Goal: Information Seeking & Learning: Stay updated

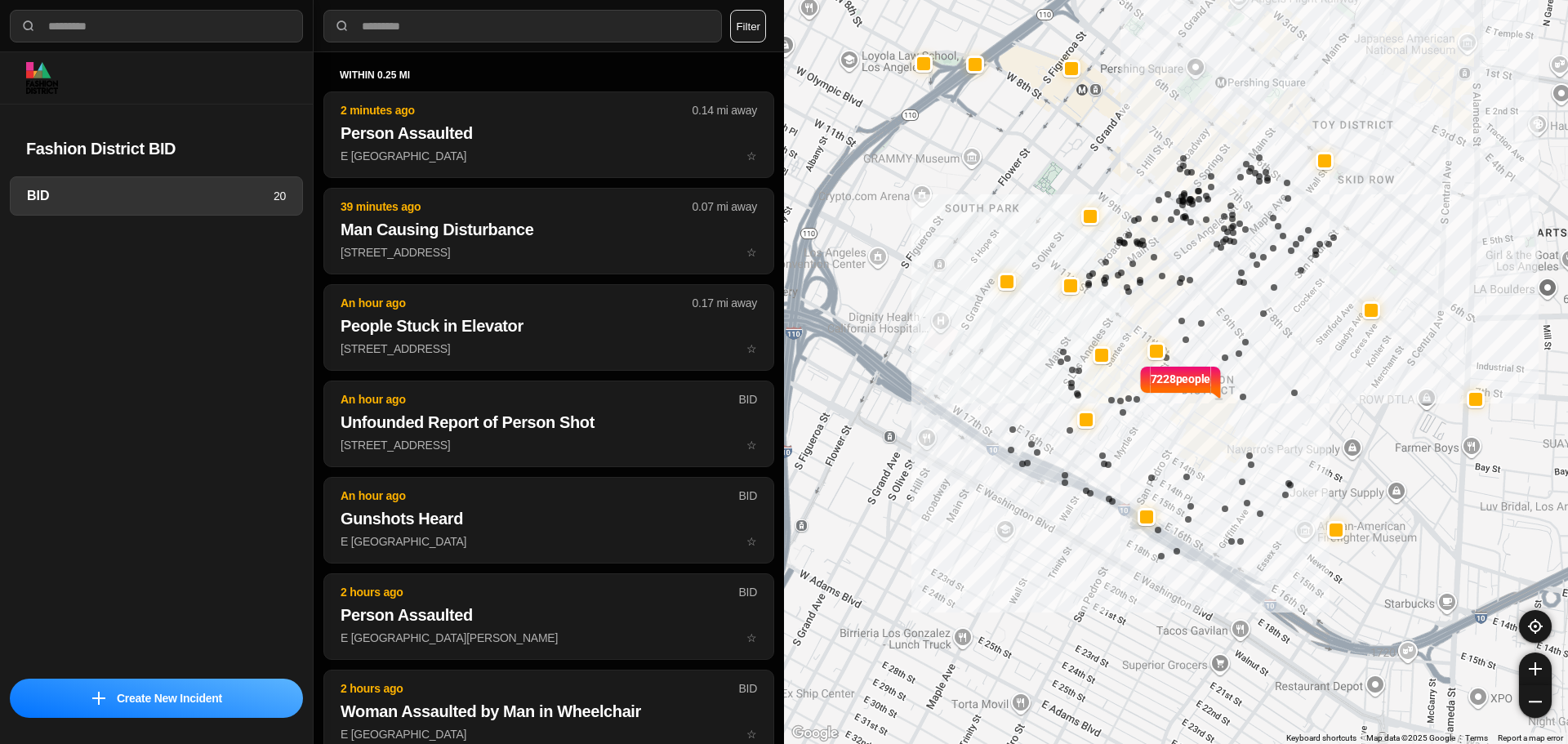
select select "*"
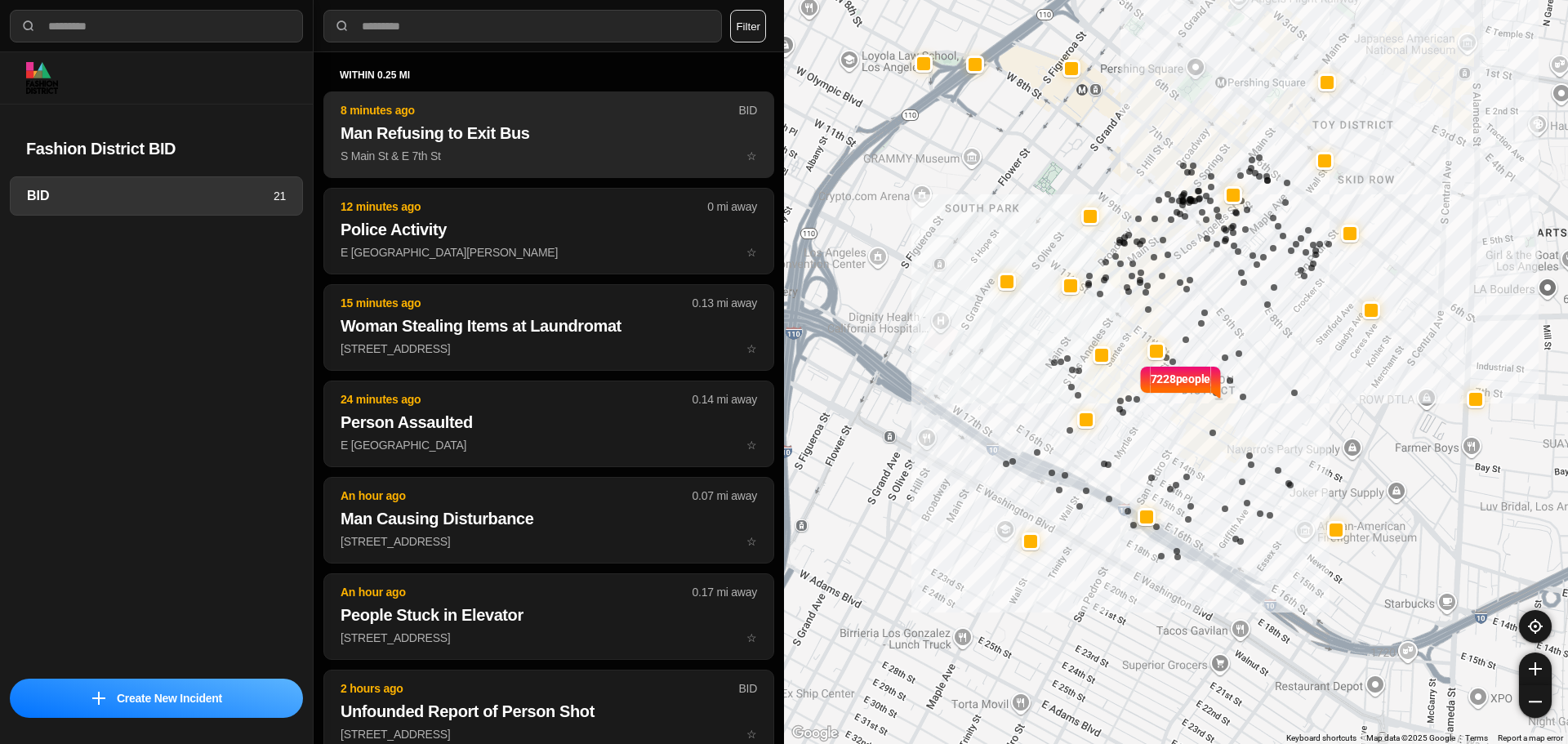
click at [531, 127] on h2 "Man Refusing to Exit Bus" at bounding box center [548, 133] width 416 height 23
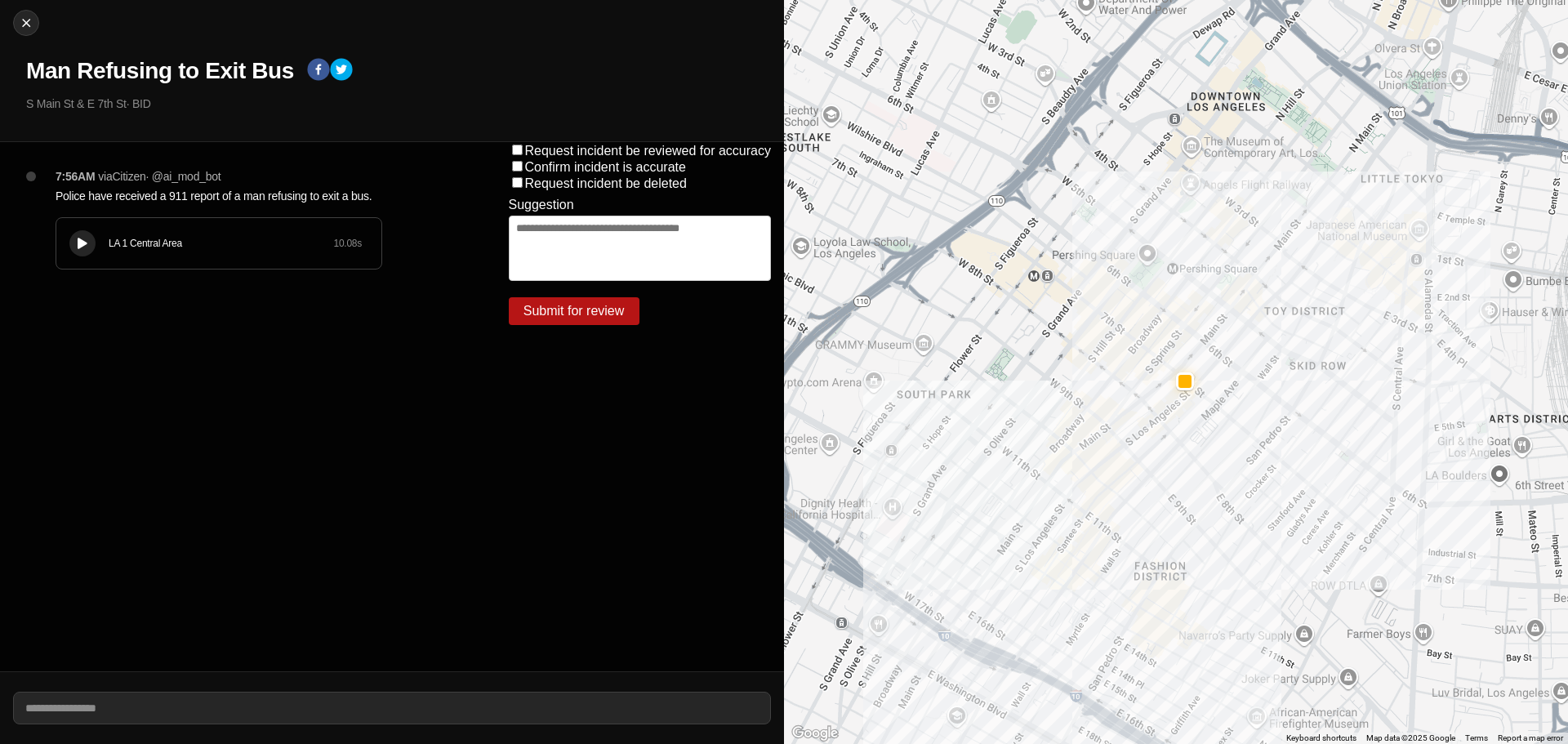
click at [90, 241] on div at bounding box center [82, 243] width 16 height 13
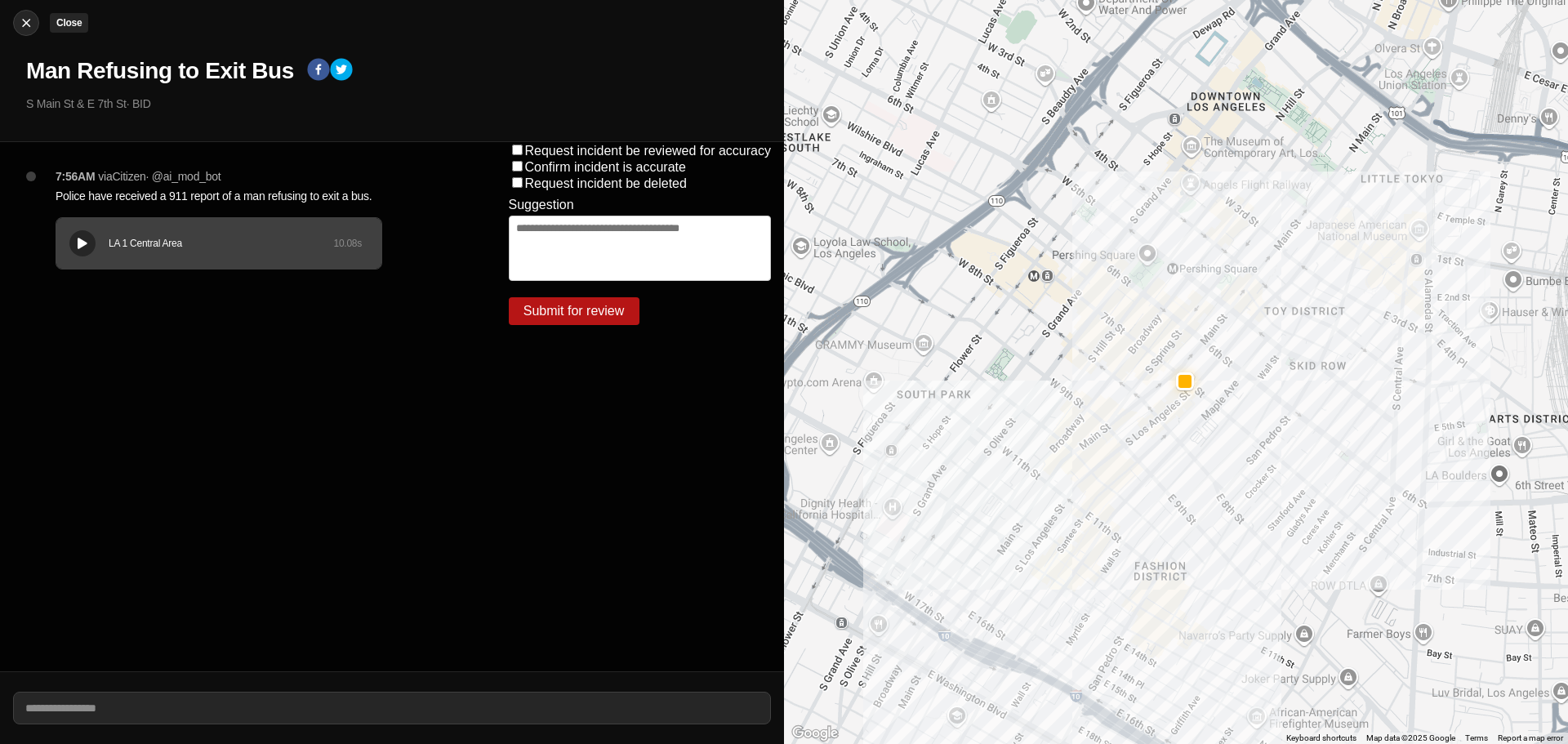
click at [32, 23] on img at bounding box center [26, 22] width 16 height 16
select select "*"
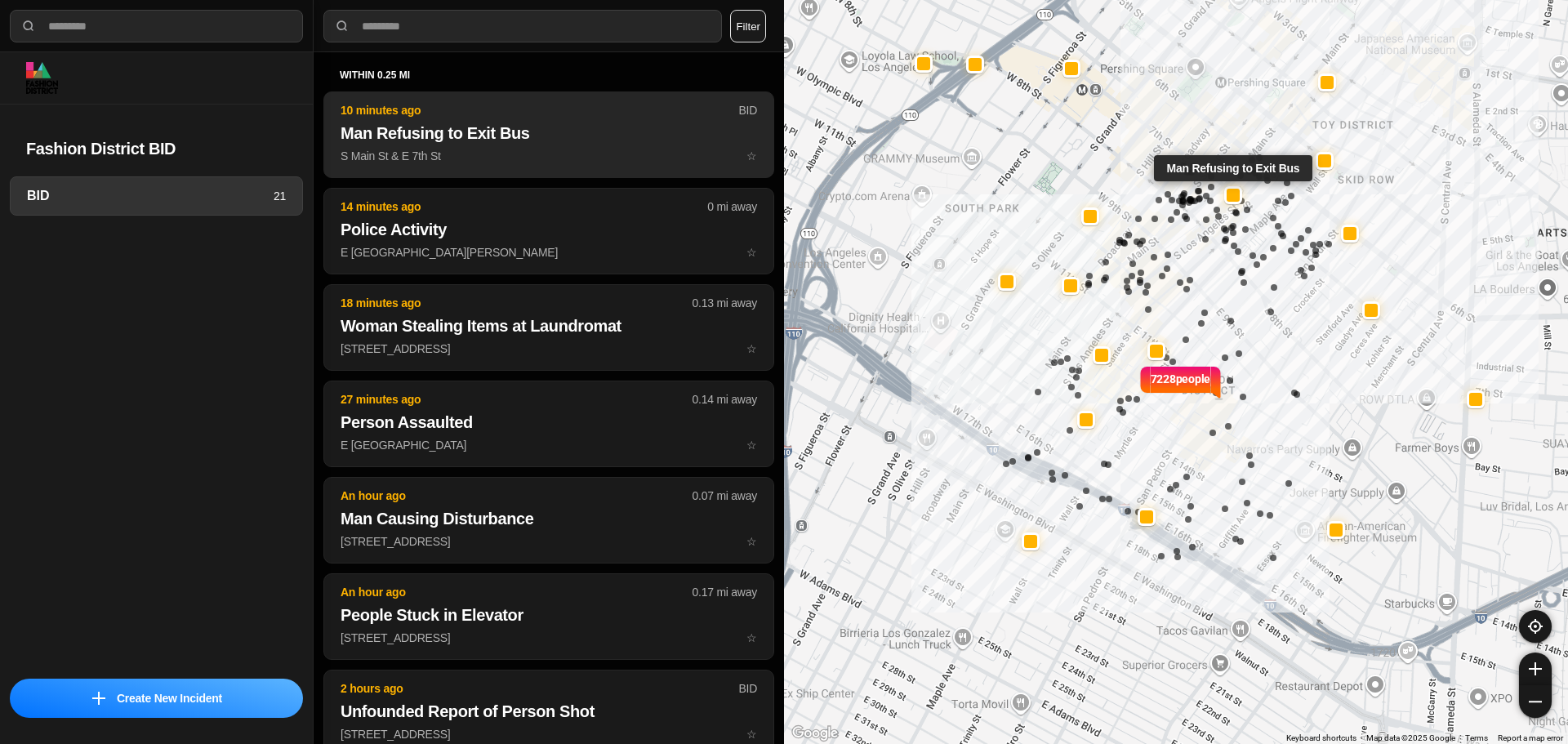
click at [563, 123] on h2 "Man Refusing to Exit Bus" at bounding box center [548, 133] width 416 height 23
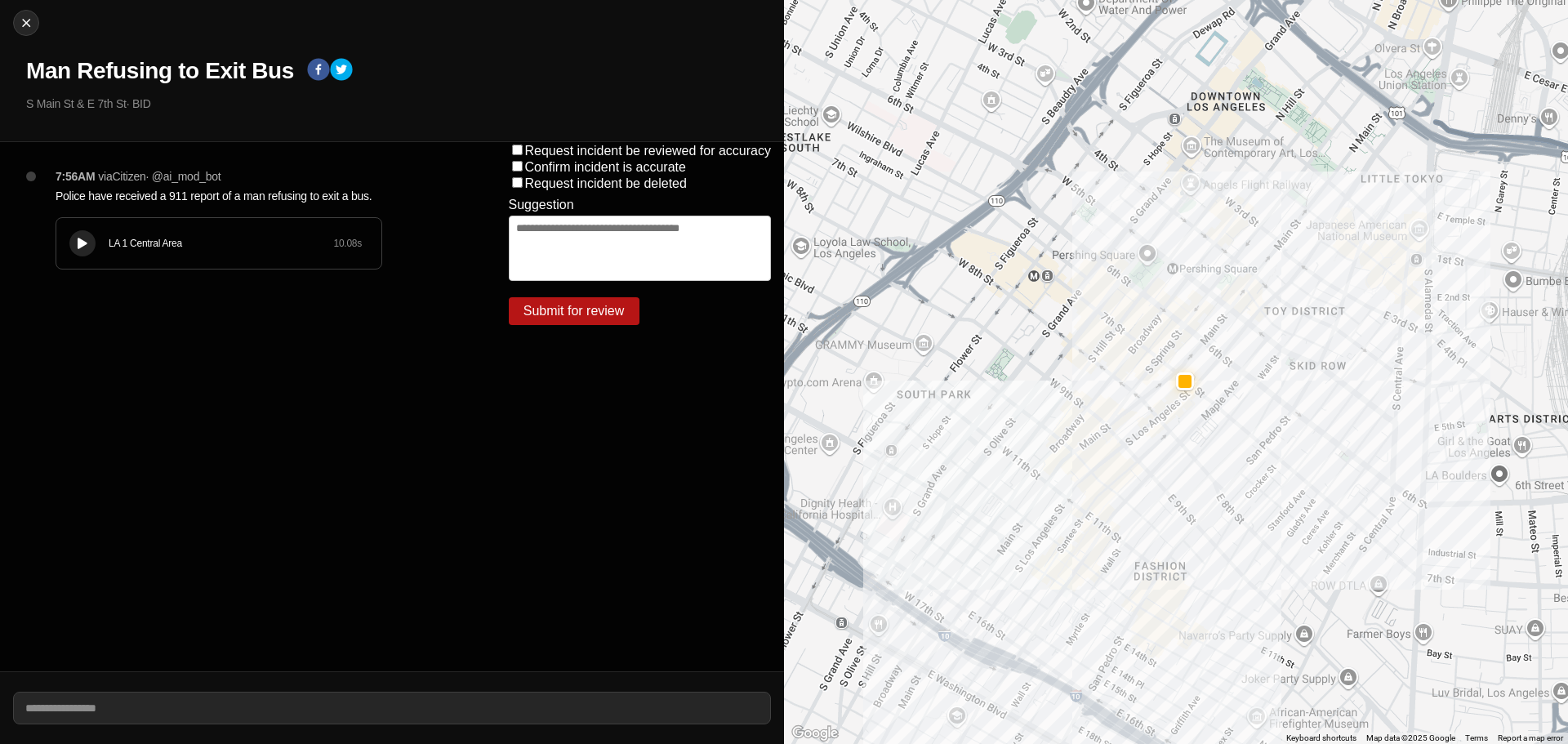
click at [95, 241] on button at bounding box center [82, 243] width 26 height 26
click at [117, 258] on div "LA 1 Central Area 10.08 s" at bounding box center [218, 243] width 325 height 50
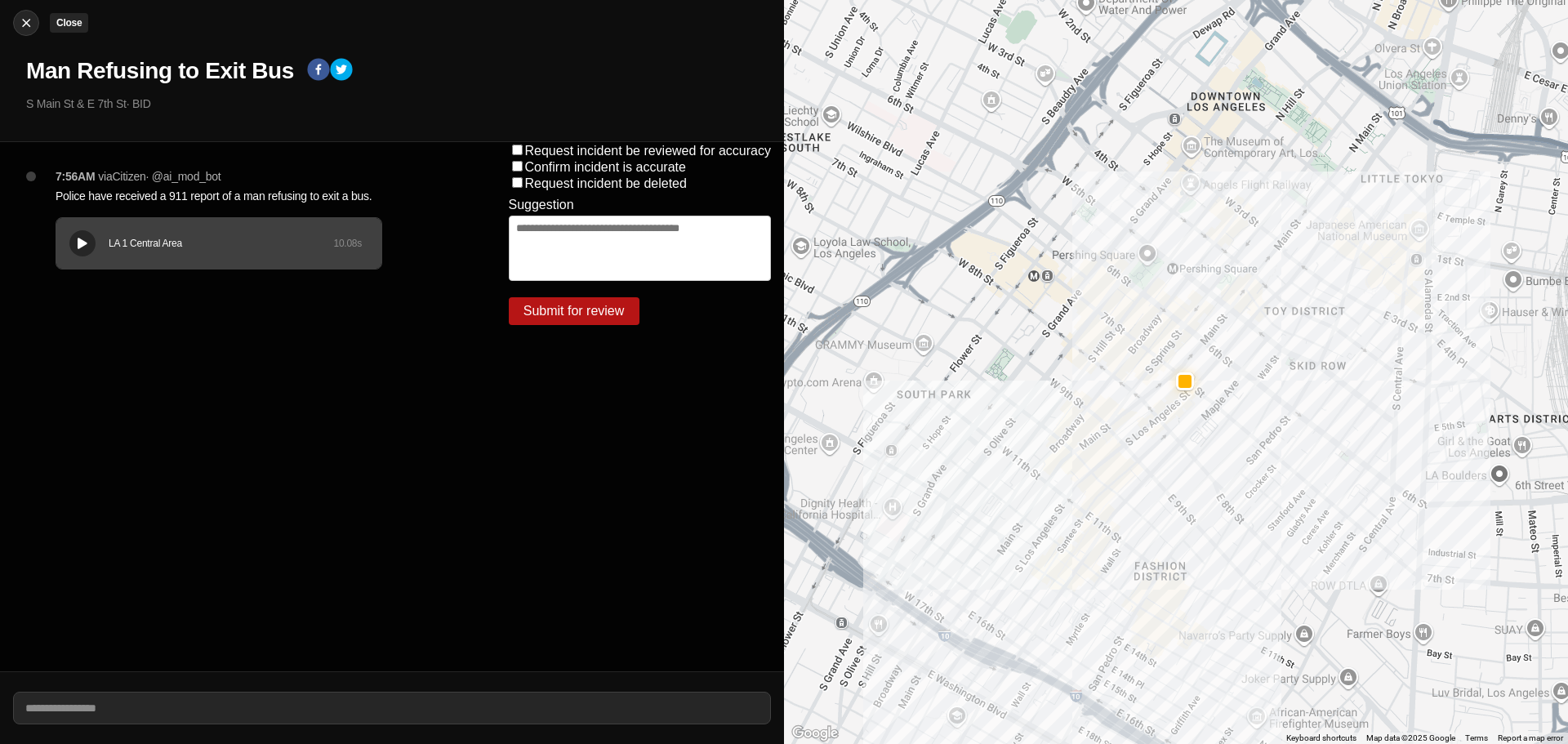
click at [19, 16] on img at bounding box center [26, 22] width 16 height 16
select select "*"
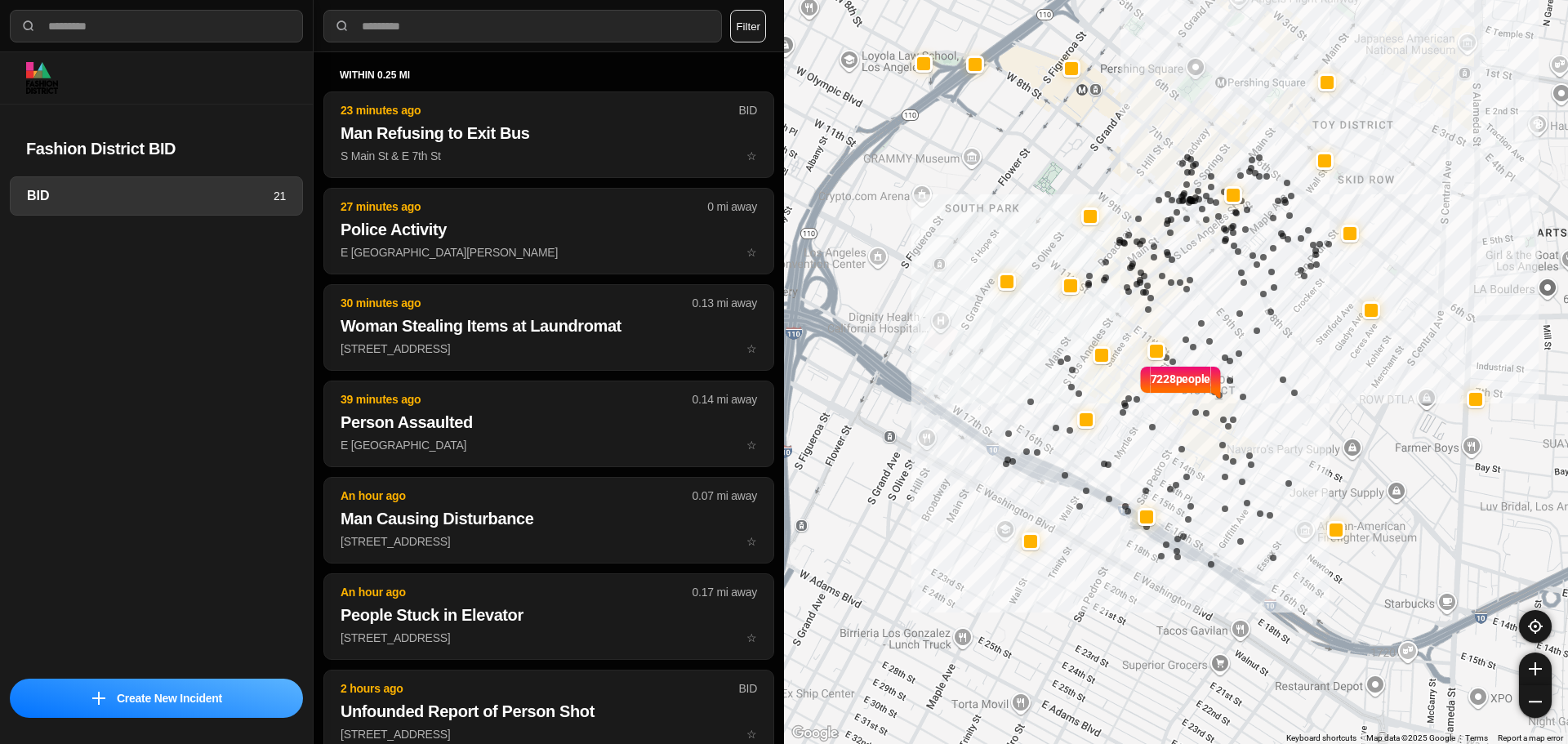
select select "*"
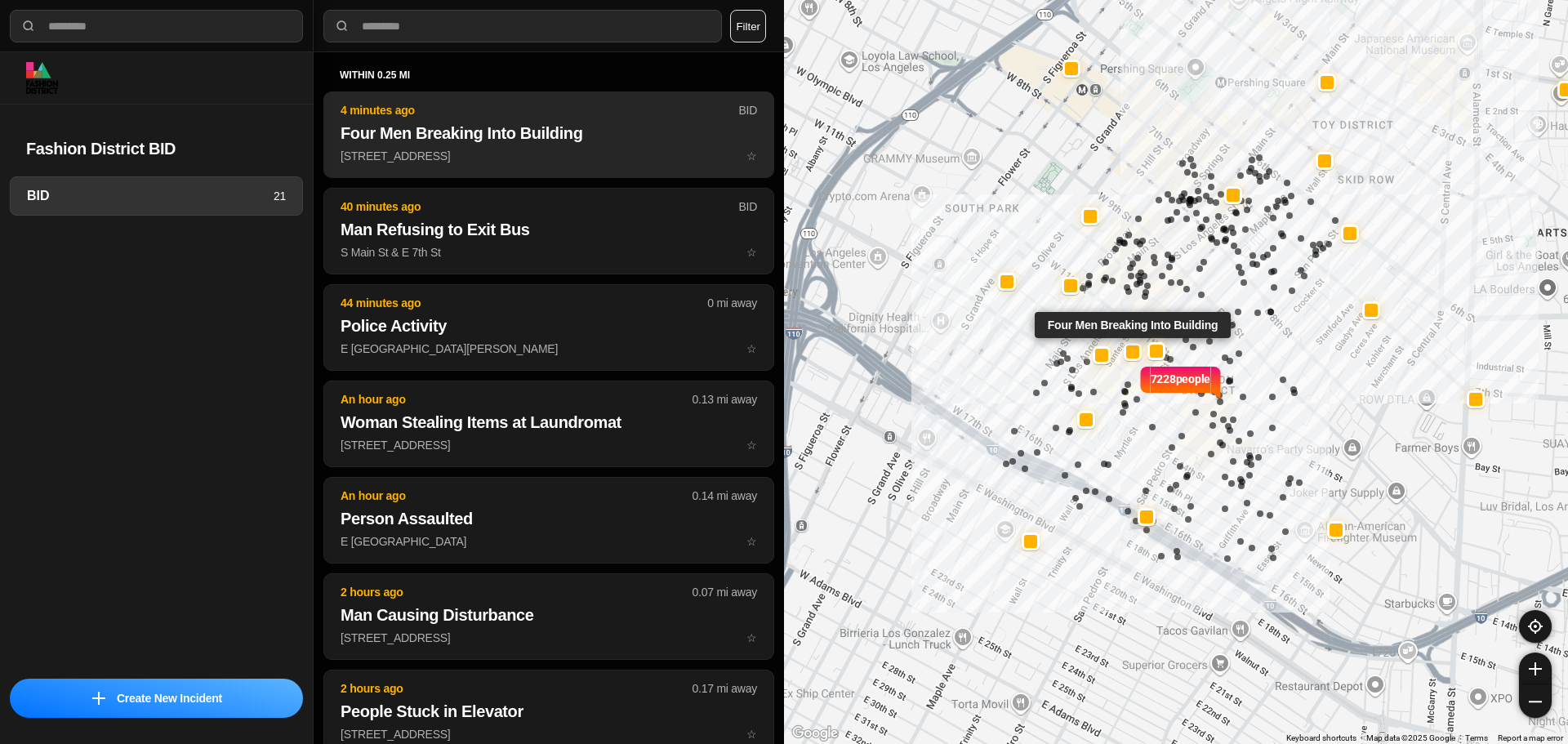
click at [575, 121] on button "4 minutes ago BID Four Men Breaking Into Building [STREET_ADDRESS] ☆" at bounding box center [548, 134] width 451 height 86
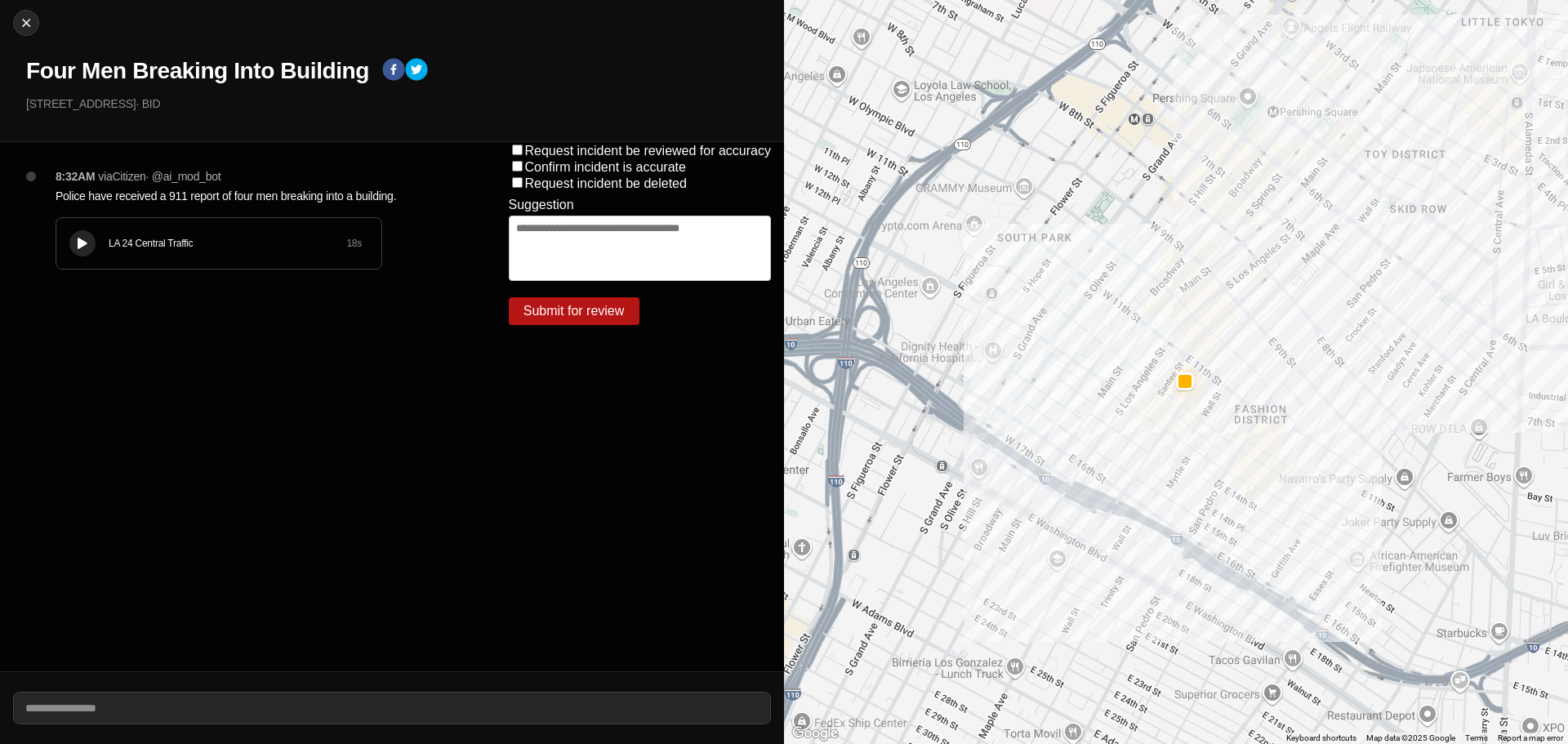
click at [75, 240] on div at bounding box center [82, 243] width 16 height 13
click at [79, 246] on icon at bounding box center [82, 243] width 10 height 11
click at [86, 246] on icon at bounding box center [82, 243] width 10 height 11
click at [84, 248] on icon at bounding box center [82, 243] width 10 height 11
click at [23, 19] on img at bounding box center [26, 22] width 16 height 16
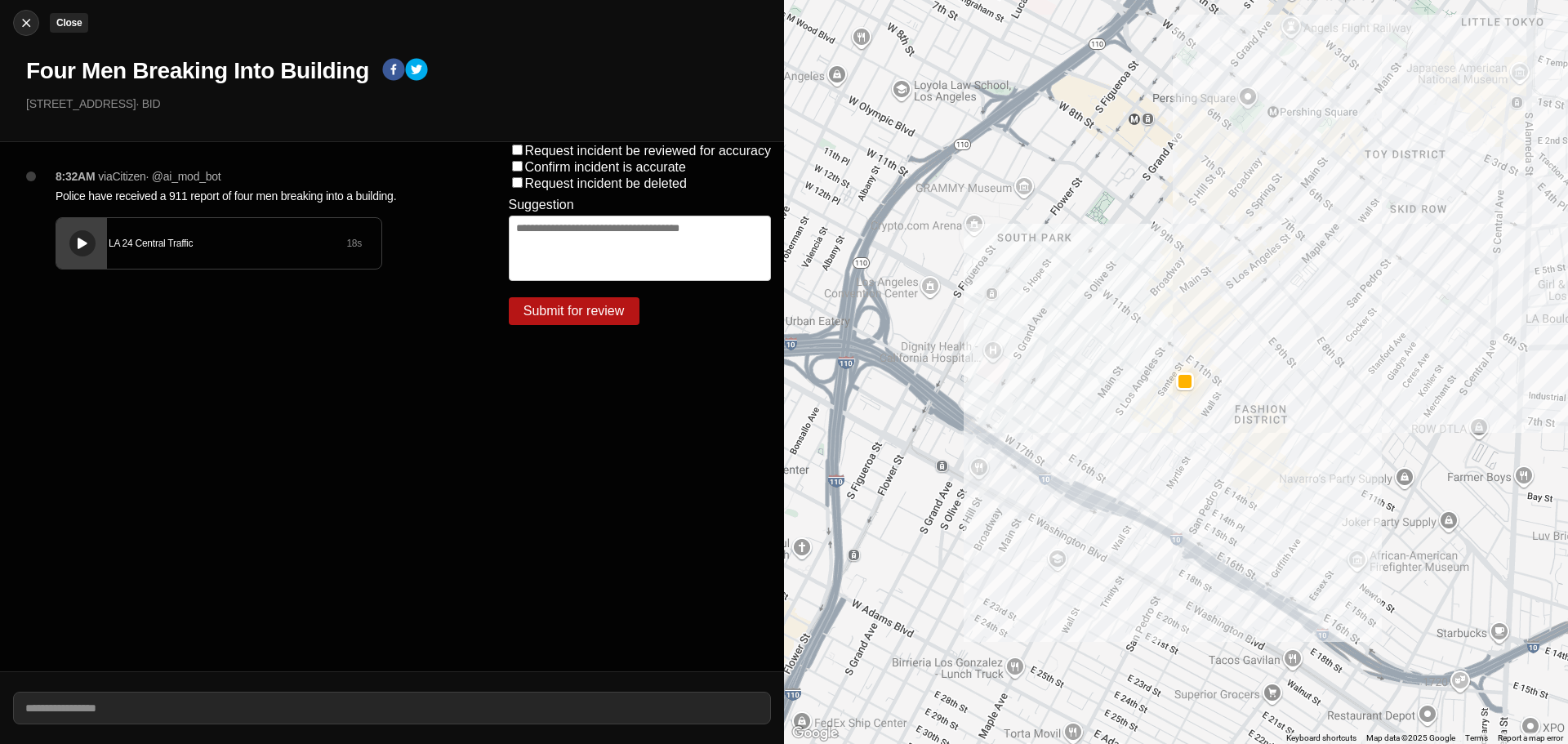
select select "*"
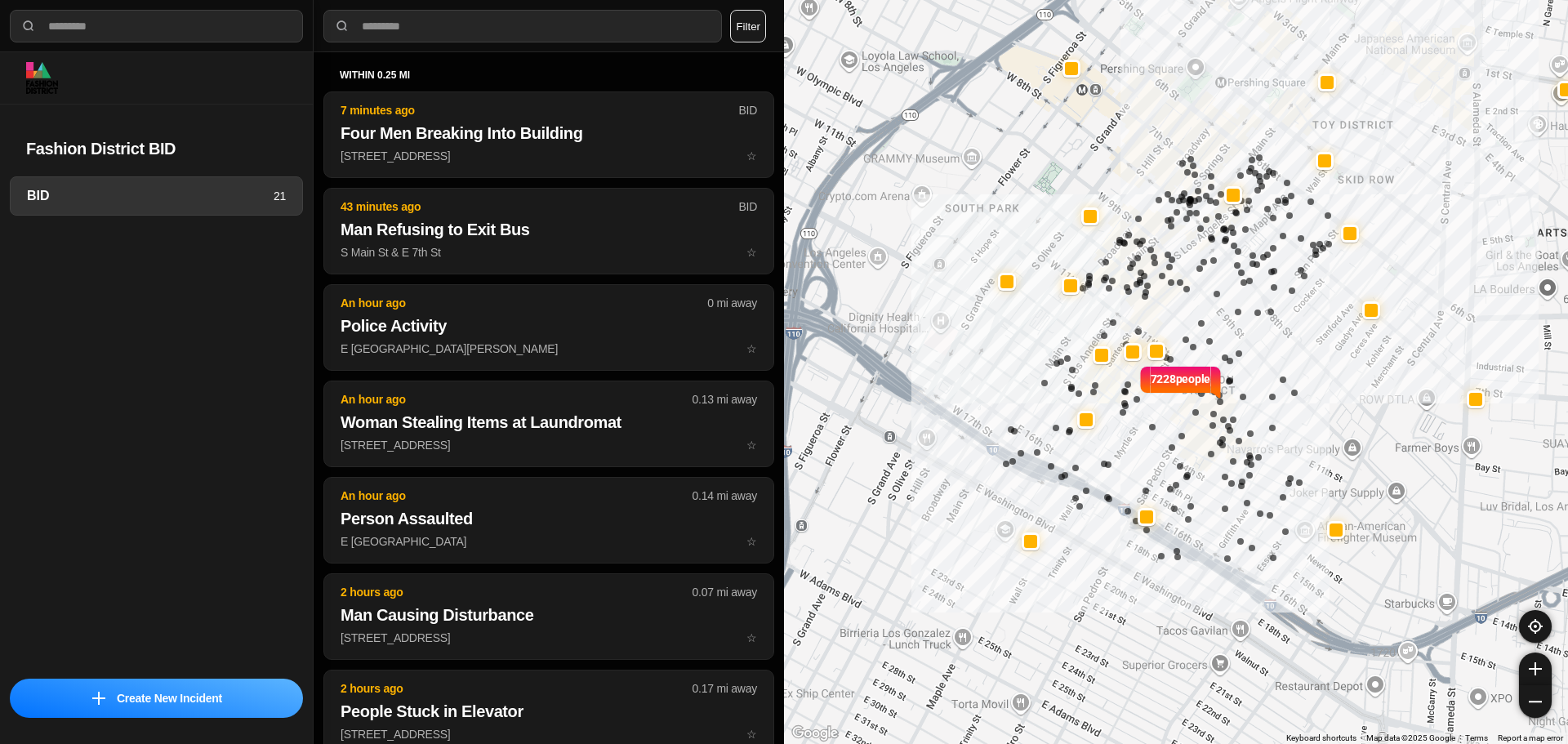
click at [1066, 249] on div "7228 people" at bounding box center [1175, 372] width 784 height 744
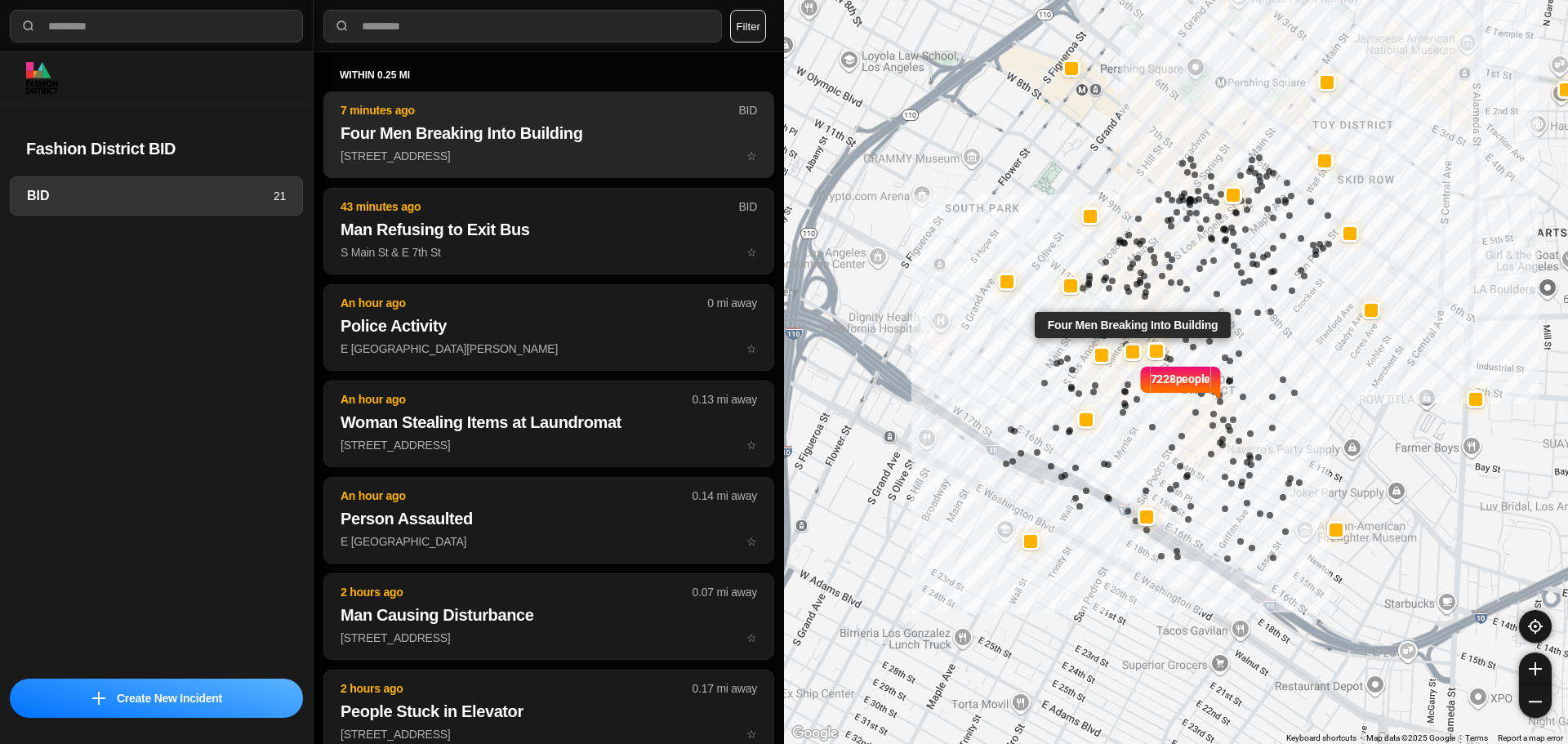
click at [613, 154] on p "1126 South Santee Street ☆" at bounding box center [548, 155] width 416 height 16
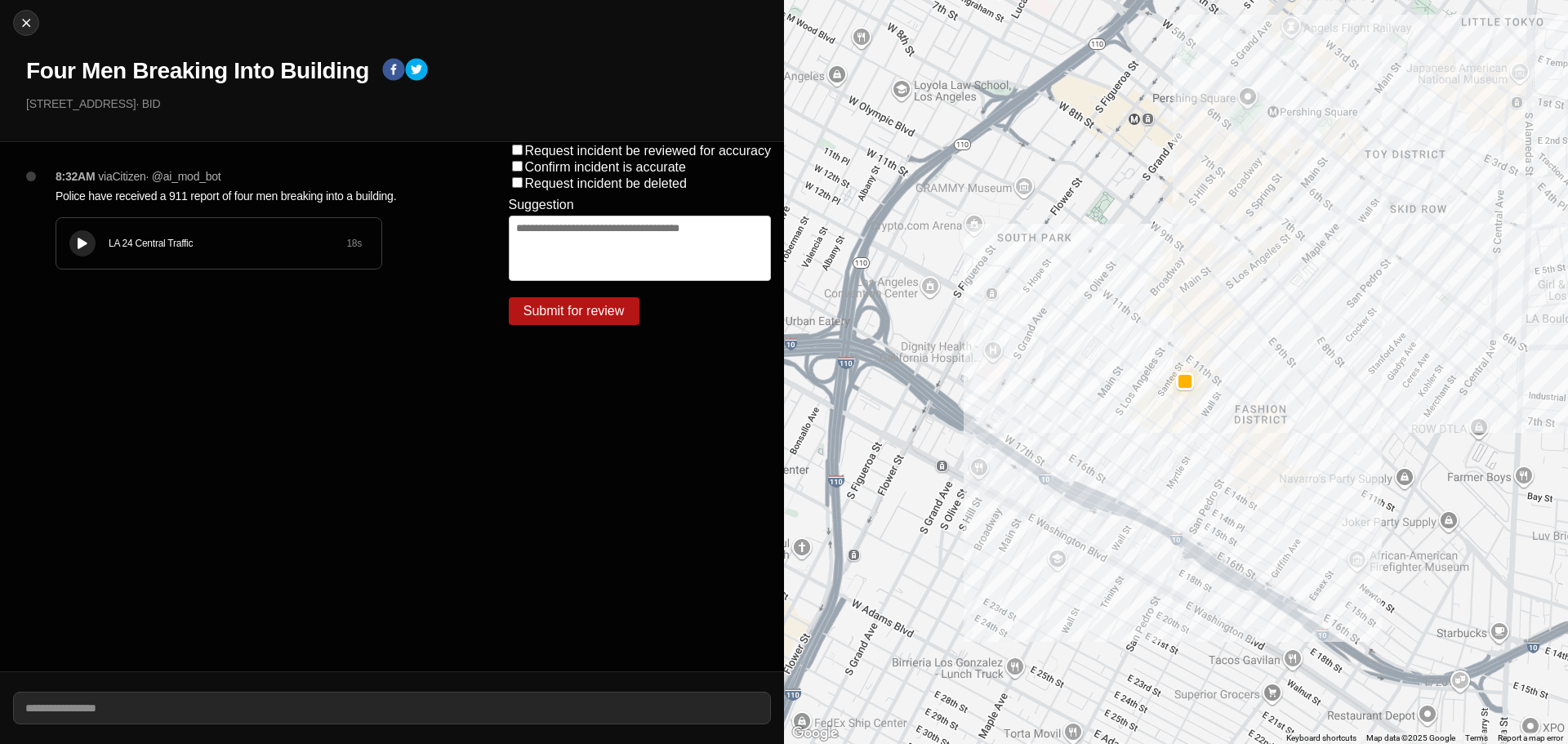
click at [91, 250] on button at bounding box center [82, 243] width 26 height 26
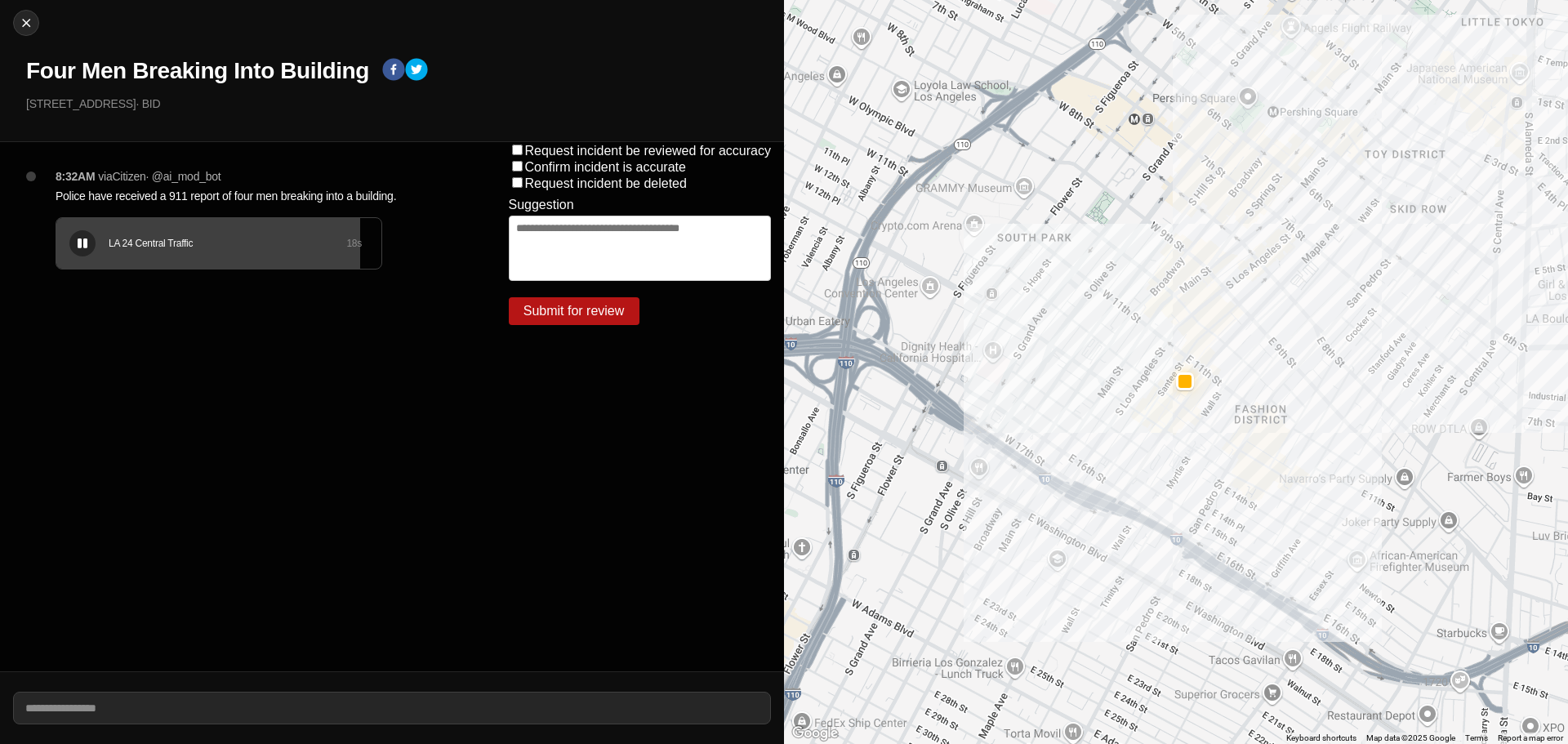
click at [308, 266] on div "LA 24 Central Traffic 18 s" at bounding box center [218, 243] width 325 height 50
click at [287, 261] on div "LA 24 Central Traffic 18 s" at bounding box center [218, 243] width 325 height 50
click at [287, 260] on div "LA 24 Central Traffic 18 s" at bounding box center [218, 243] width 325 height 50
click at [240, 258] on div "LA 24 Central Traffic 18 s" at bounding box center [218, 243] width 325 height 50
click at [17, 19] on div at bounding box center [25, 22] width 24 height 16
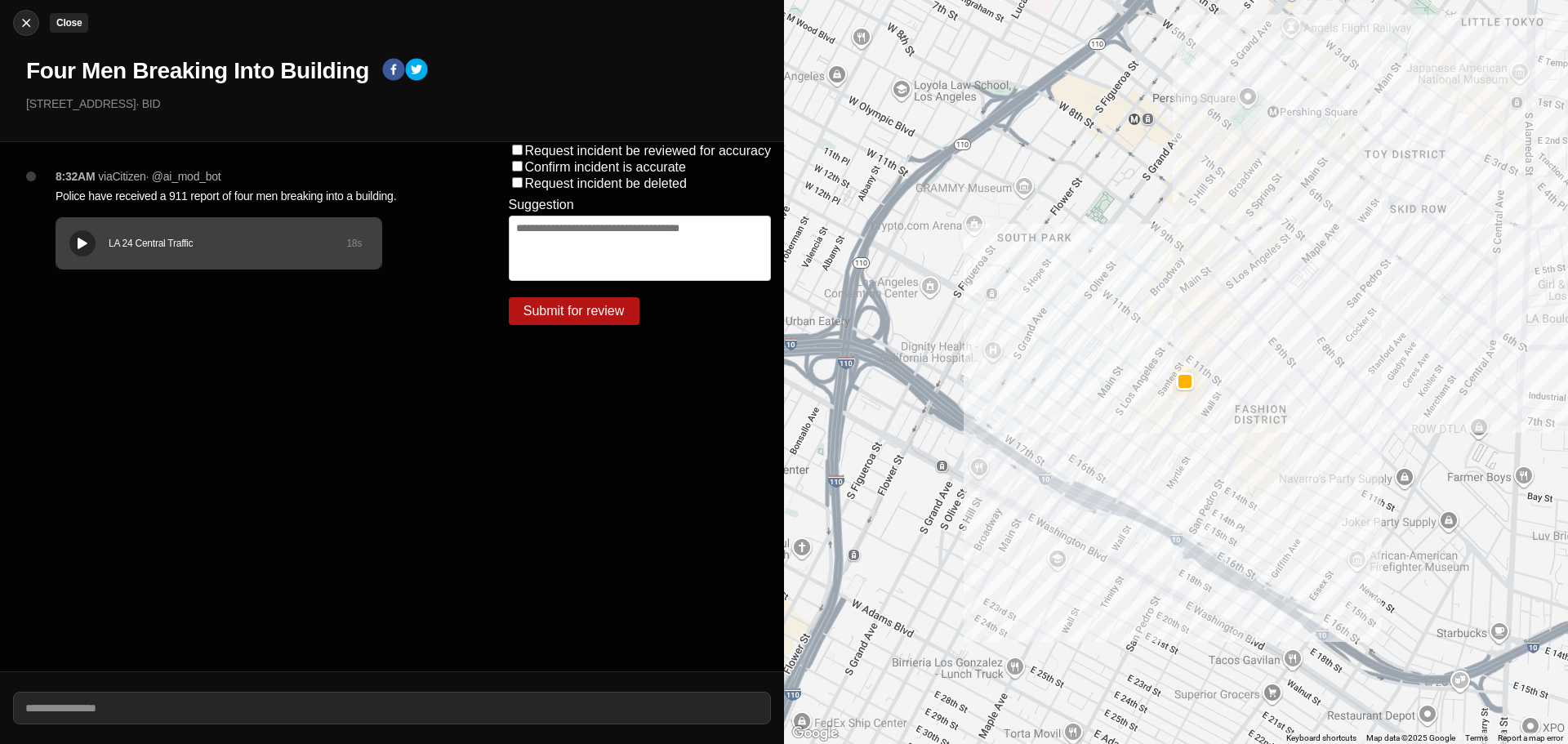
select select "*"
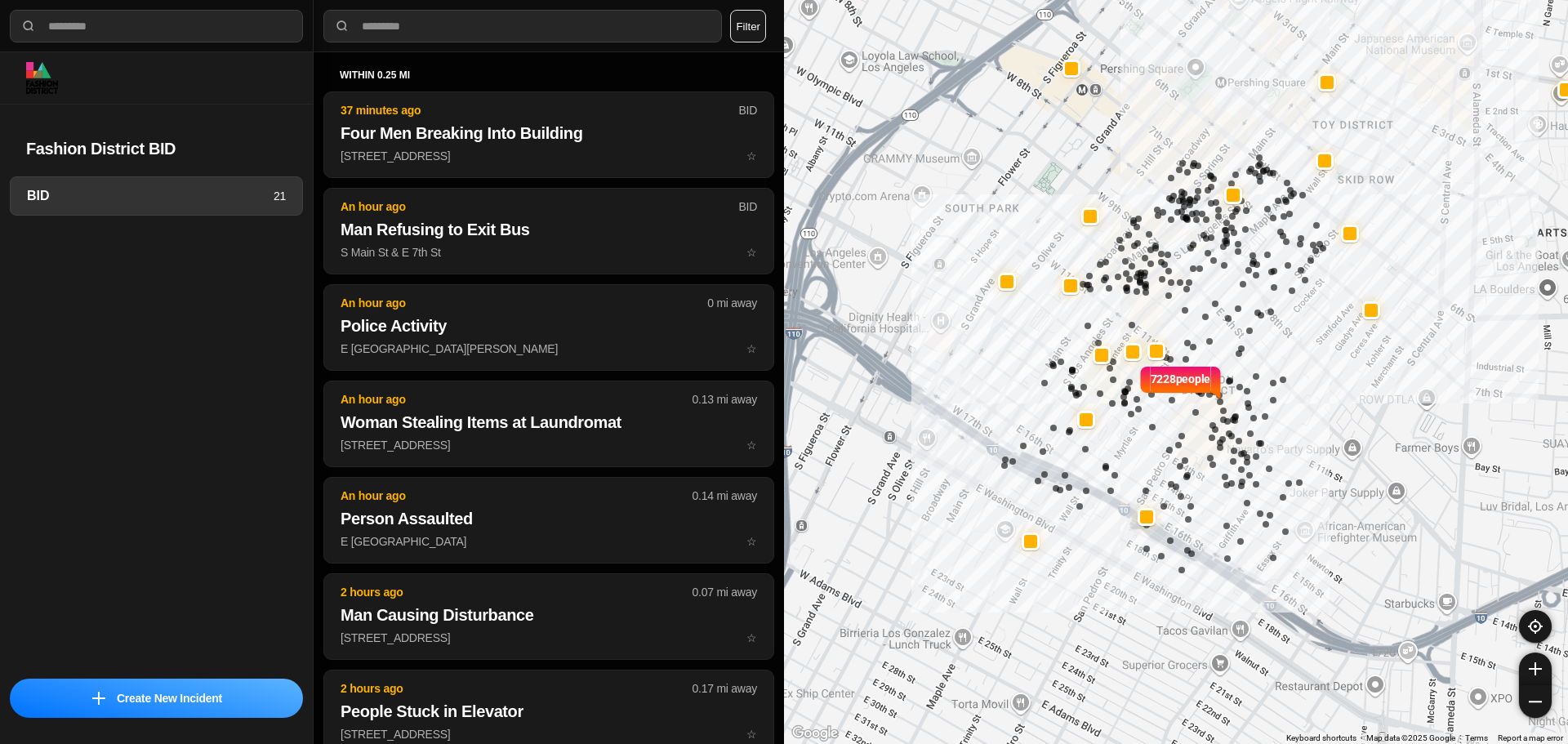
select select "*"
